Goal: Task Accomplishment & Management: Manage account settings

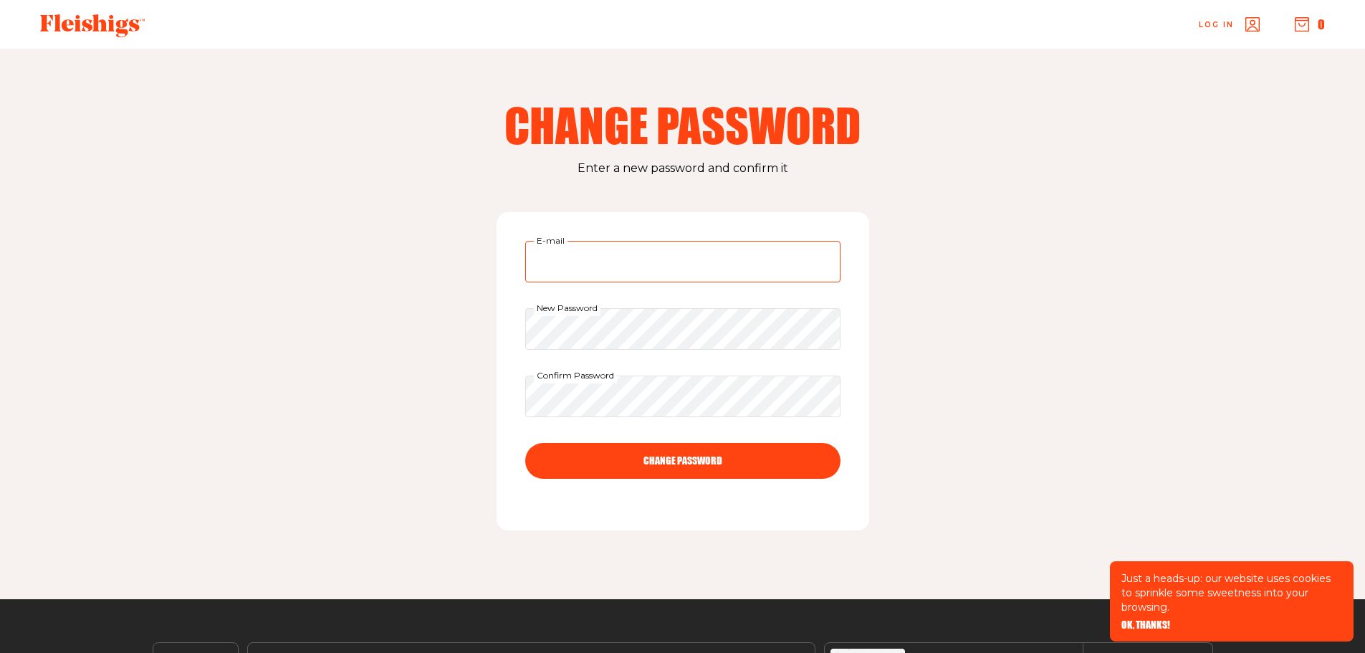
click at [608, 264] on input "E-mail" at bounding box center [682, 262] width 315 height 42
type input "[PERSON_NAME][EMAIL_ADDRESS][PERSON_NAME][DOMAIN_NAME]"
click at [697, 457] on button "CHANGE PASSWORD" at bounding box center [682, 461] width 315 height 36
click at [735, 270] on input "E-mail" at bounding box center [682, 262] width 315 height 42
type input "[PERSON_NAME][EMAIL_ADDRESS][PERSON_NAME][DOMAIN_NAME]"
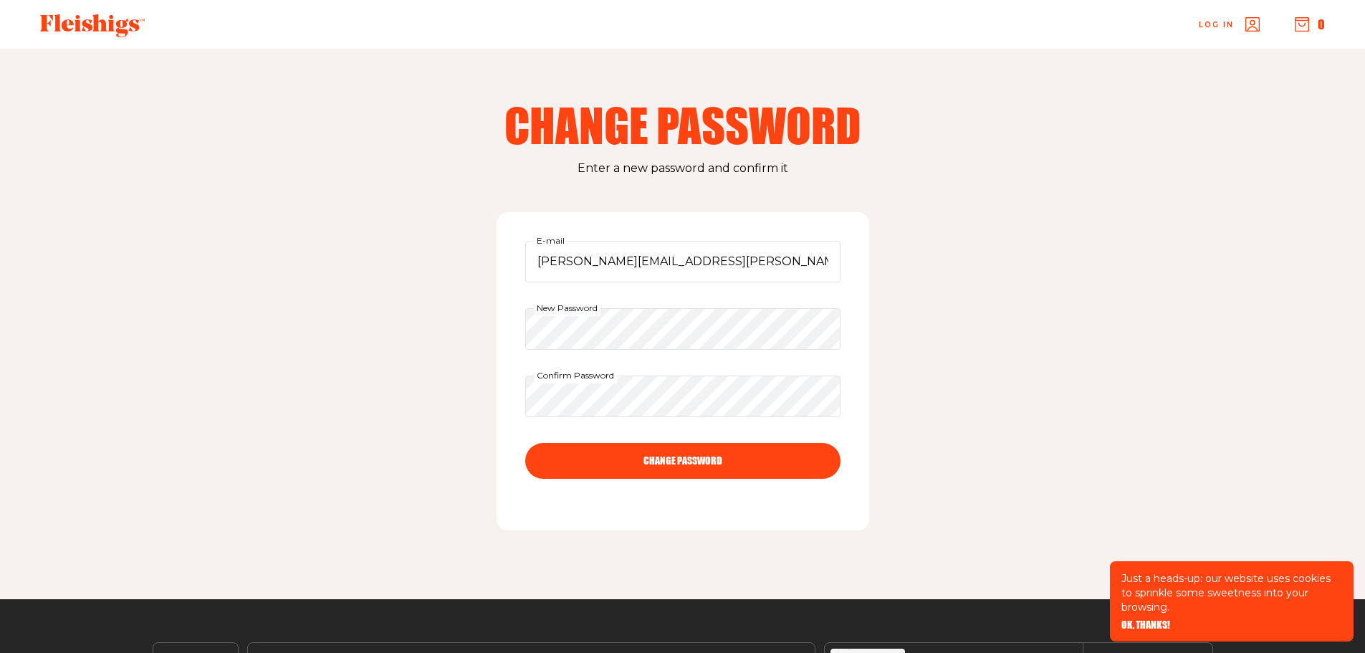
click at [685, 462] on button "CHANGE PASSWORD" at bounding box center [682, 461] width 315 height 36
